Goal: Transaction & Acquisition: Purchase product/service

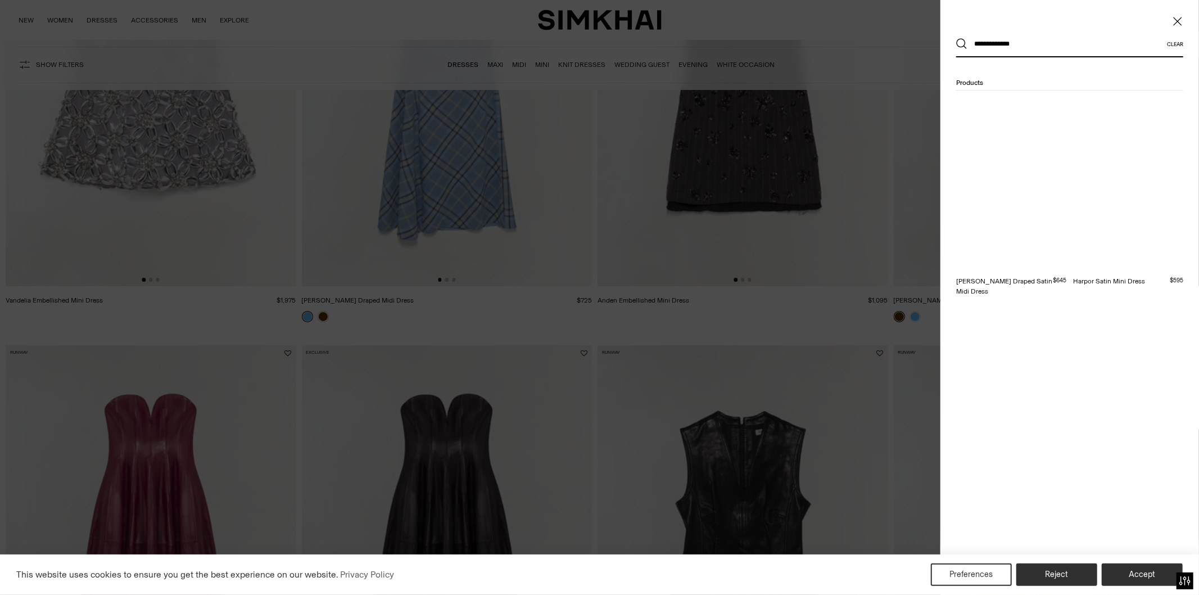
type input "**********"
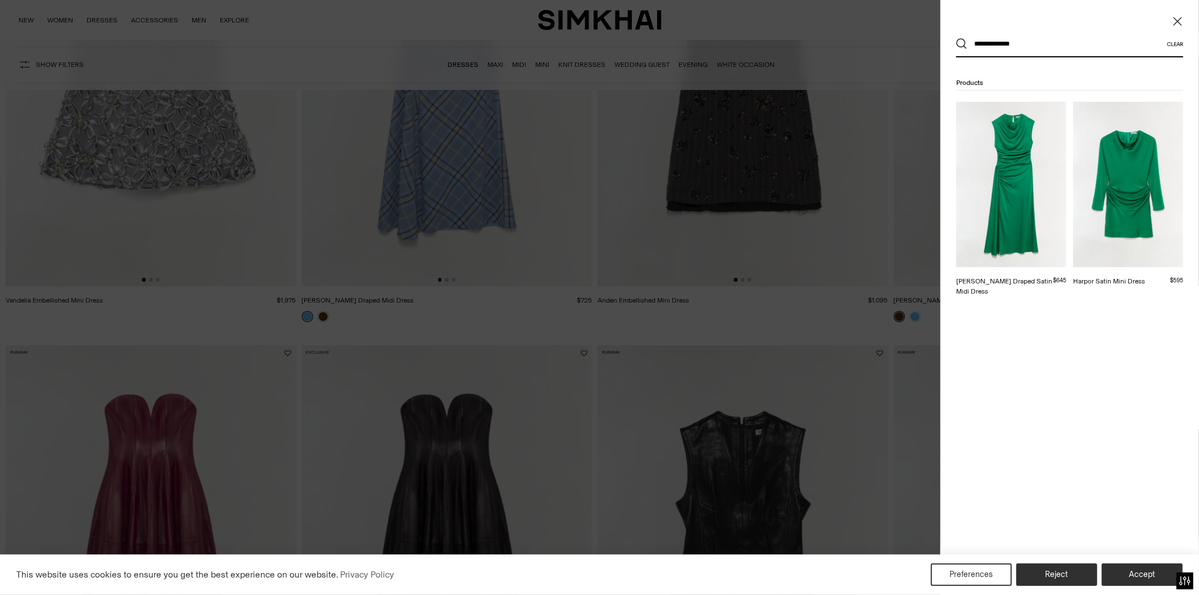
click at [956, 38] on button "Search" at bounding box center [961, 43] width 11 height 11
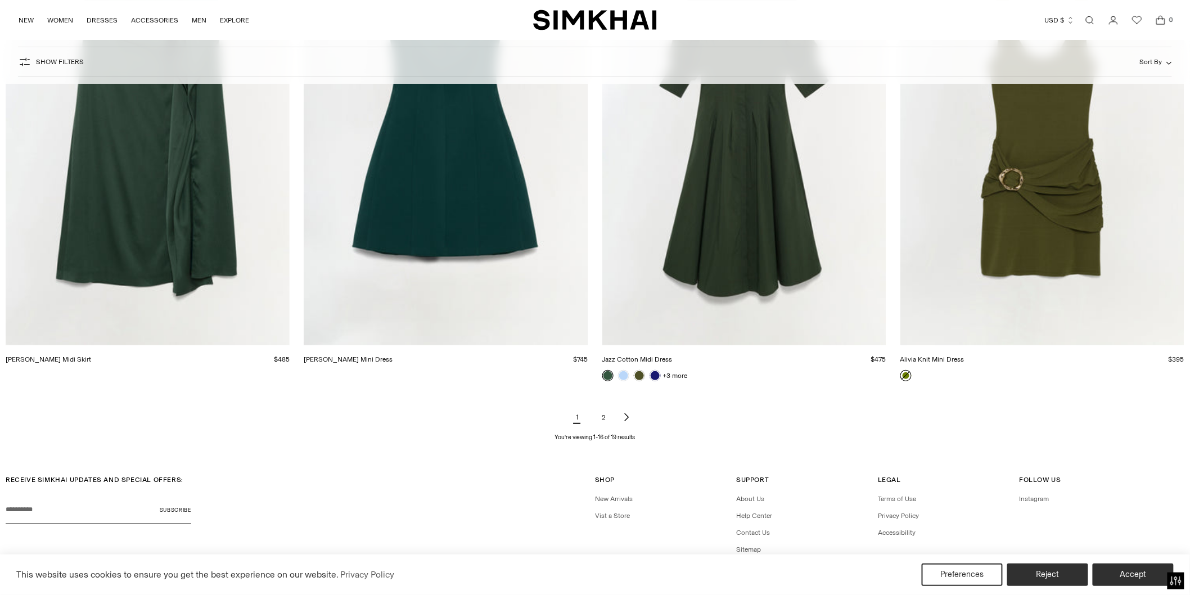
scroll to position [1805, 0]
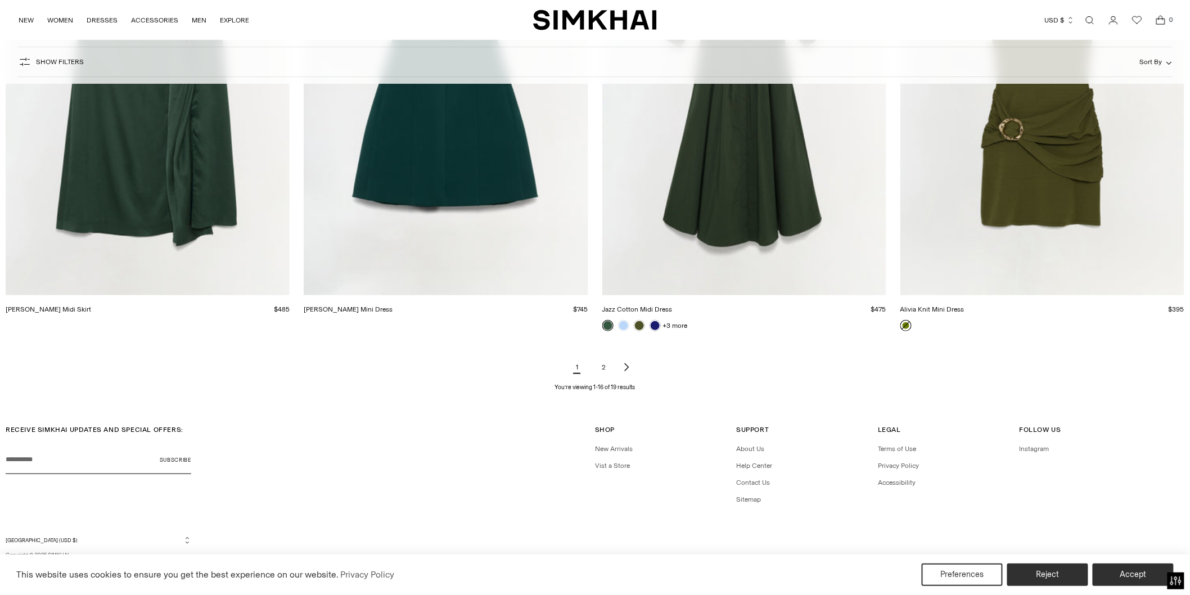
click at [606, 361] on link "2" at bounding box center [604, 367] width 22 height 22
